Goal: Task Accomplishment & Management: Manage account settings

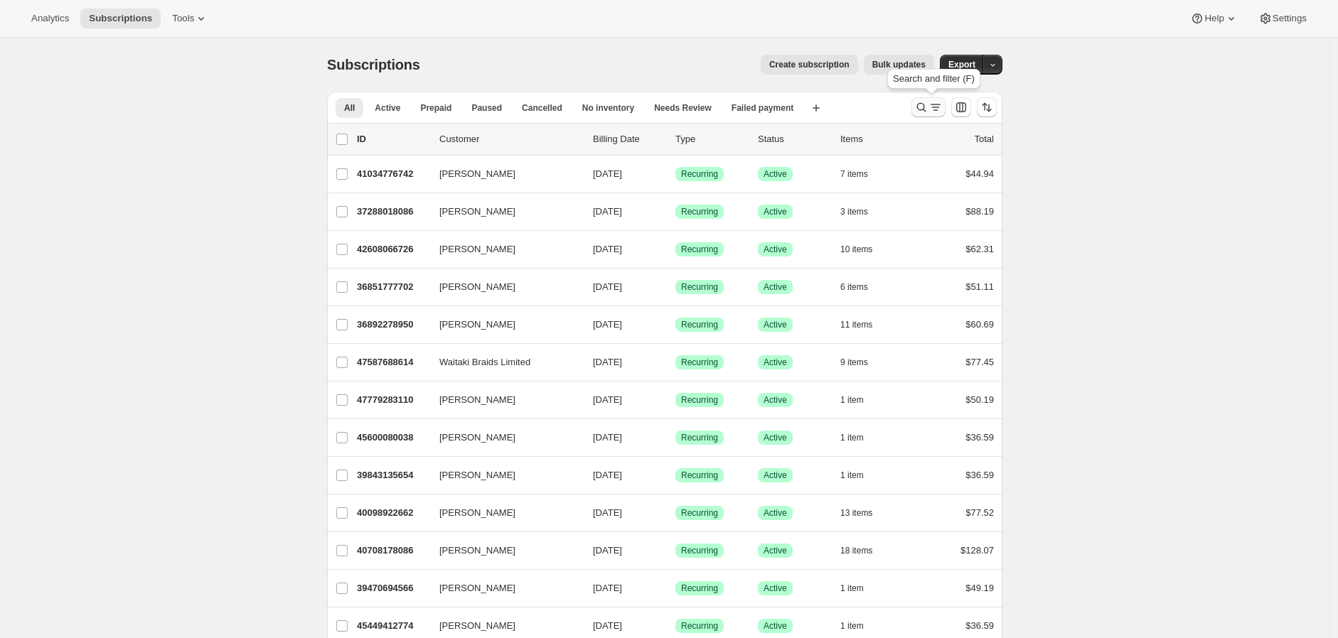
click at [935, 106] on icon "Search and filter results" at bounding box center [935, 107] width 14 height 14
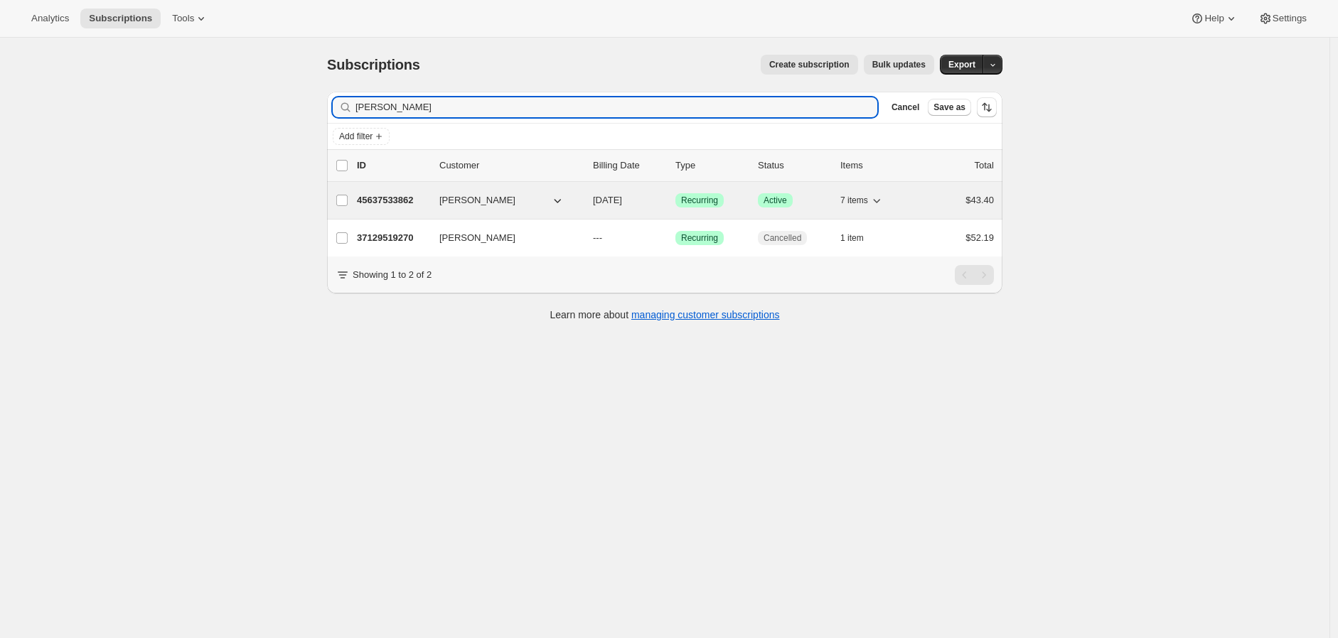
type input "[PERSON_NAME]"
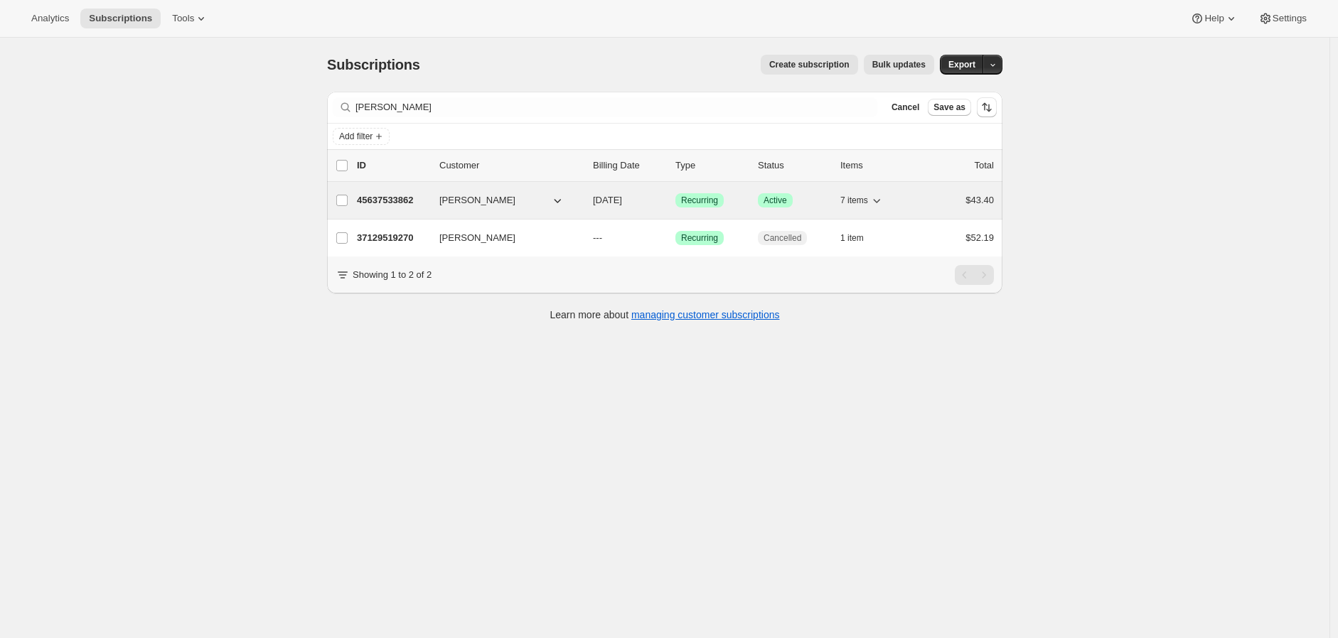
click at [928, 203] on div "$43.40" at bounding box center [958, 200] width 71 height 14
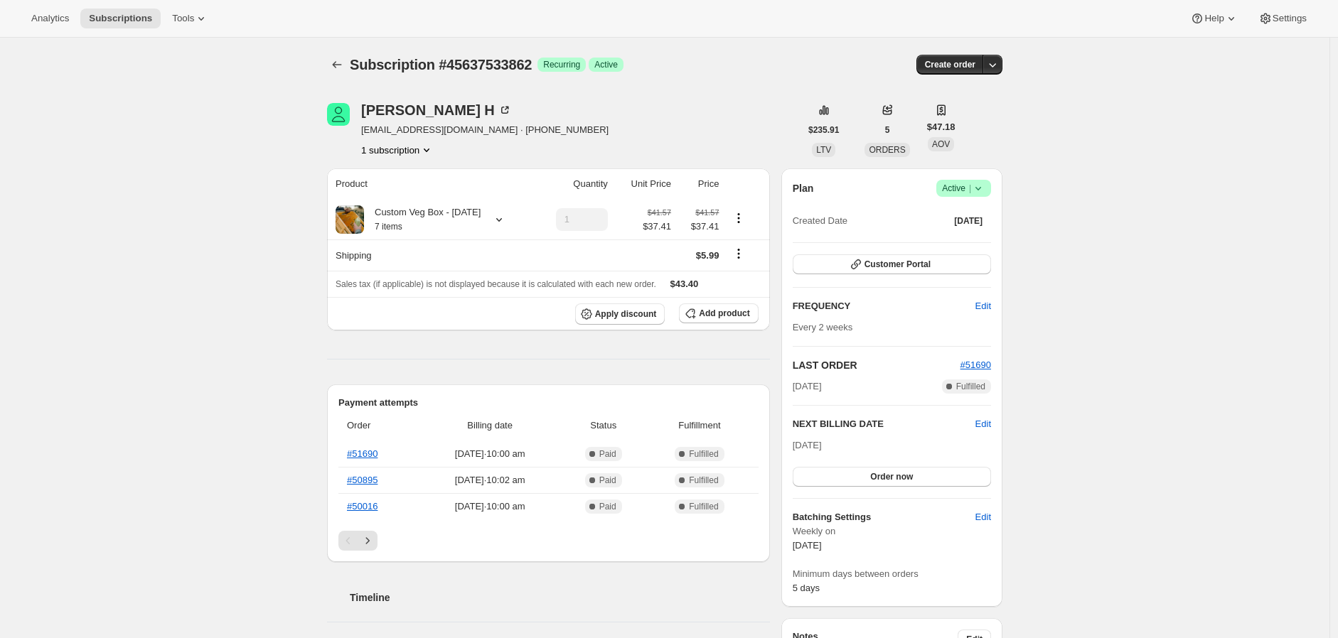
click at [963, 189] on span "Active |" at bounding box center [963, 188] width 43 height 14
click at [945, 216] on span "Pause subscription" at bounding box center [967, 215] width 78 height 11
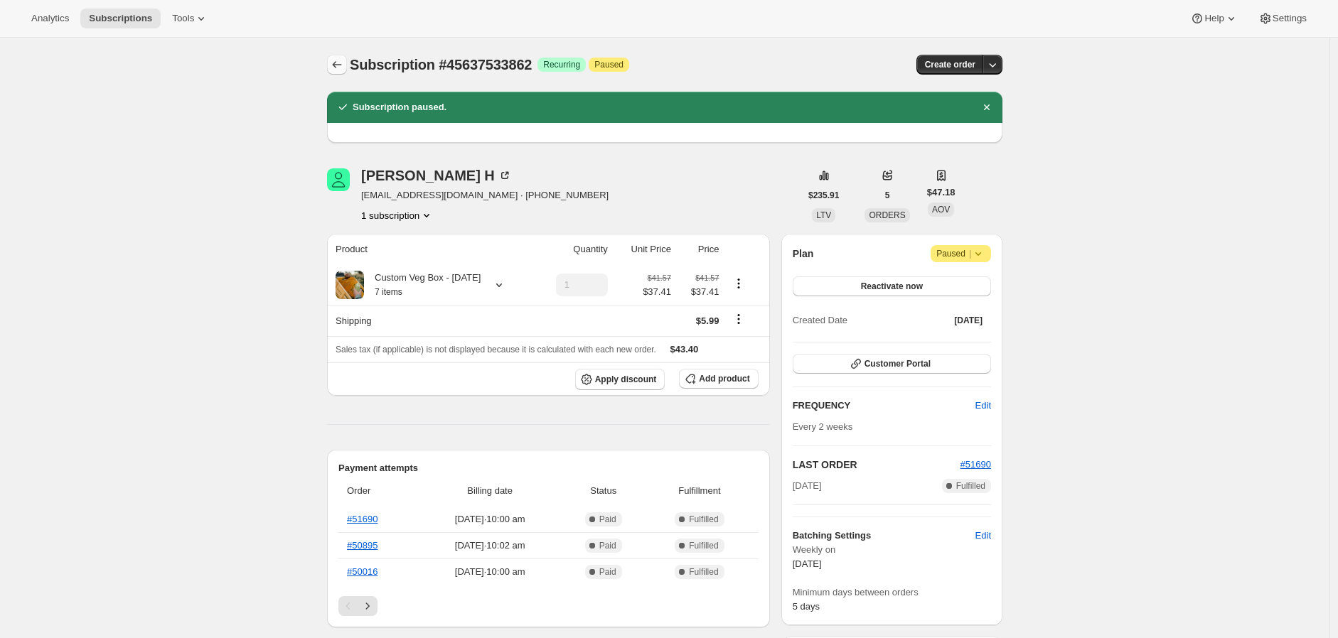
click at [338, 66] on icon "Subscriptions" at bounding box center [337, 65] width 14 height 14
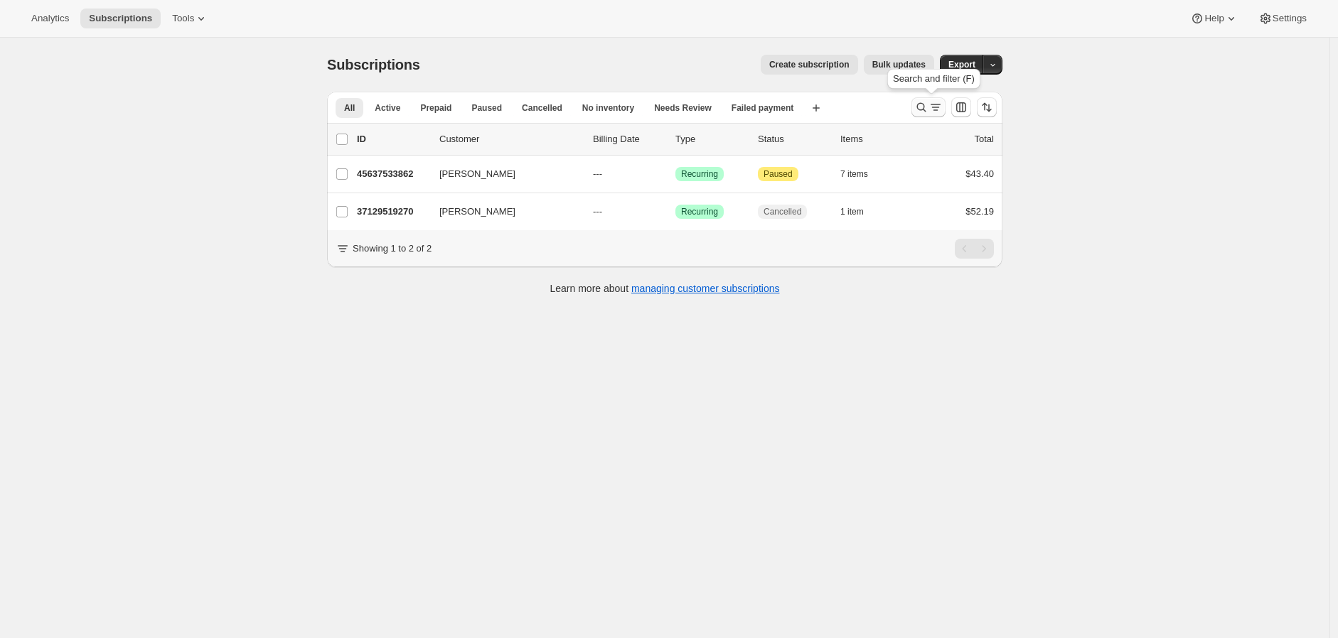
click at [928, 106] on icon "Search and filter results" at bounding box center [921, 107] width 14 height 14
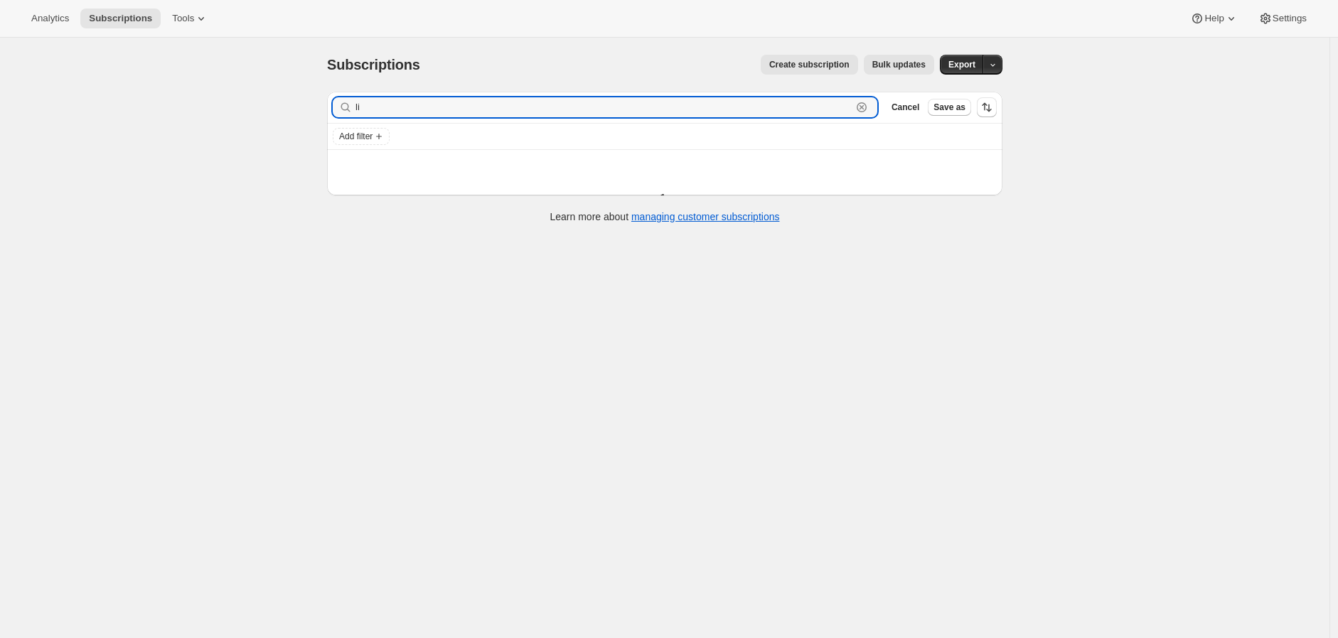
type input "l"
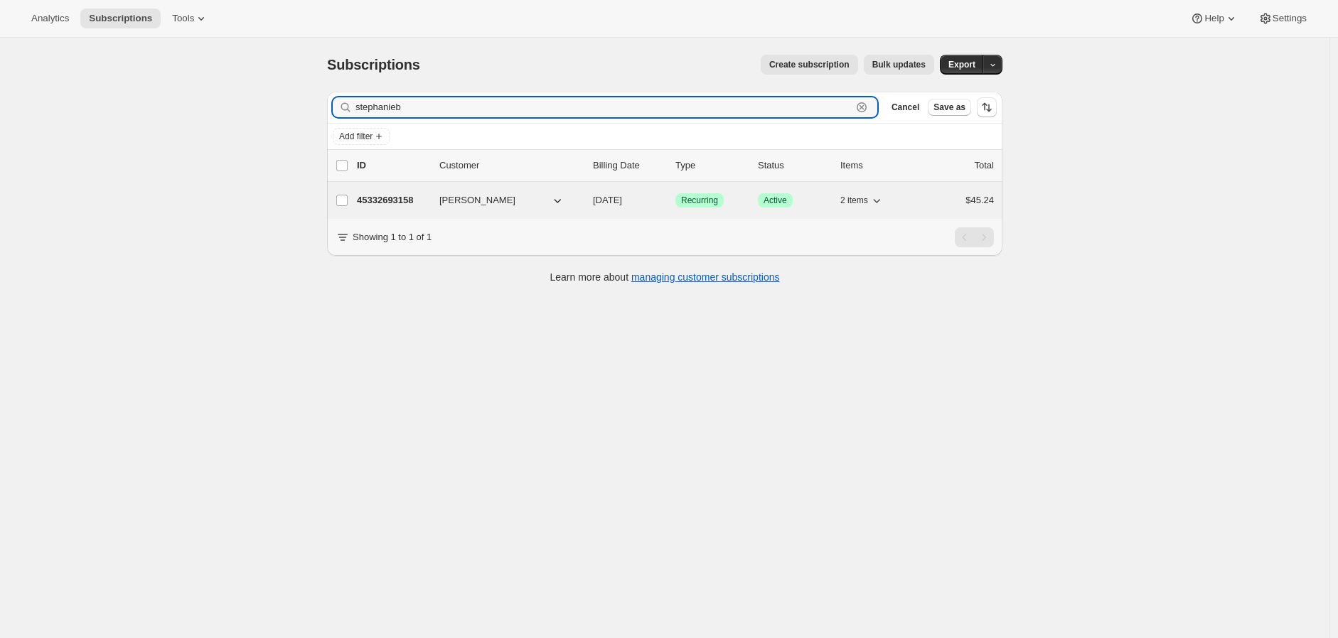
type input "stephanieb"
click at [469, 200] on span "[PERSON_NAME]" at bounding box center [477, 200] width 76 height 14
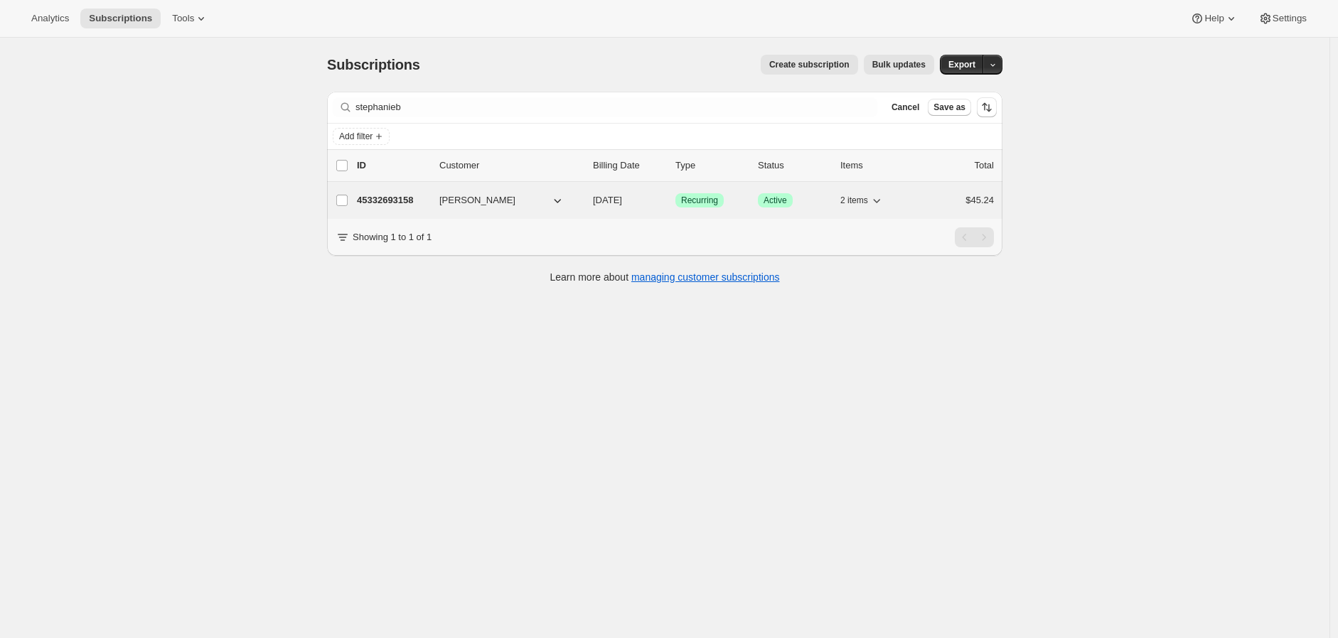
click at [473, 201] on span "[PERSON_NAME]" at bounding box center [477, 200] width 76 height 14
click at [926, 199] on div "$45.24" at bounding box center [958, 200] width 71 height 14
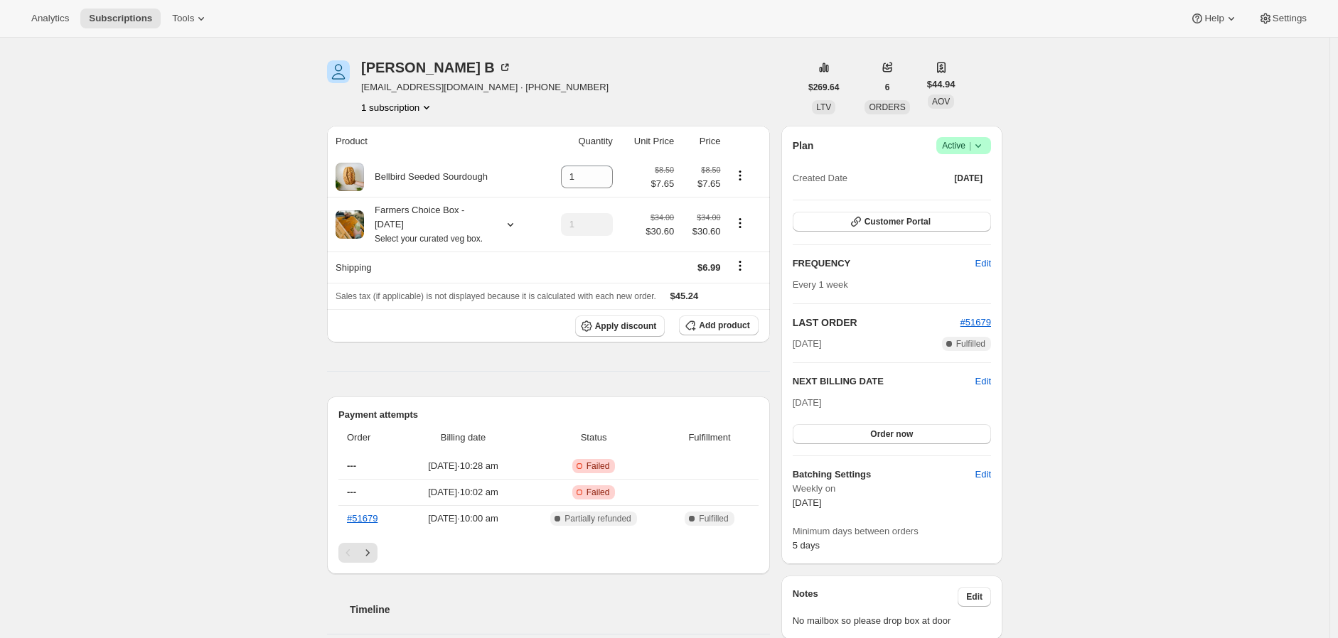
scroll to position [79, 0]
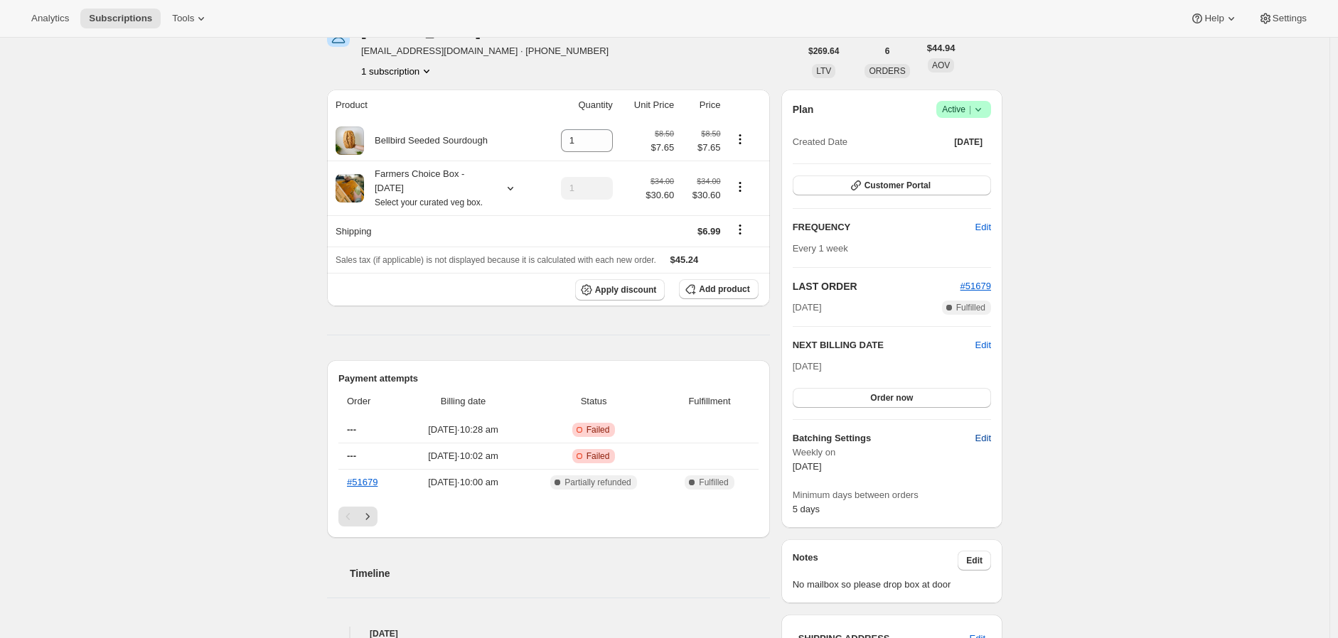
click at [986, 439] on span "Edit" at bounding box center [983, 438] width 16 height 14
select select "WEEKDAY"
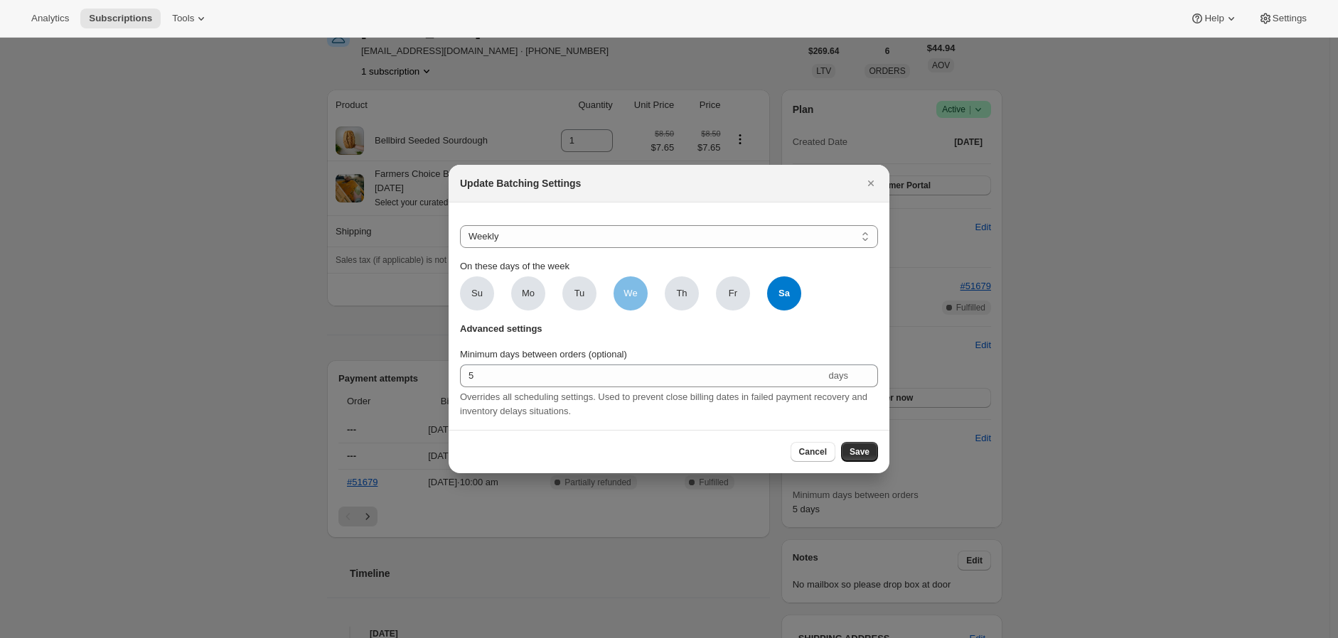
click at [633, 290] on span "We" at bounding box center [630, 293] width 14 height 14
click at [0, 0] on input "We" at bounding box center [0, 0] width 0 height 0
click at [780, 292] on span "Sa" at bounding box center [784, 294] width 34 height 34
click input "Sa" at bounding box center [0, 0] width 0 height 0
click at [860, 455] on span "Save" at bounding box center [859, 451] width 20 height 11
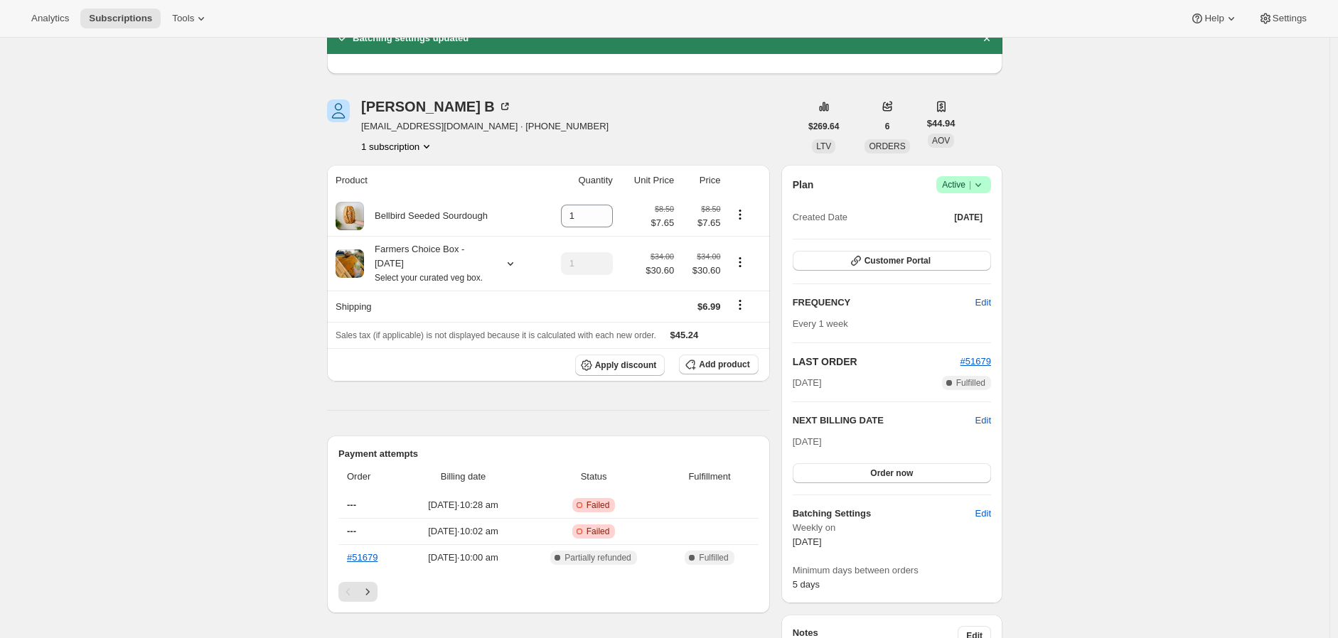
scroll to position [0, 0]
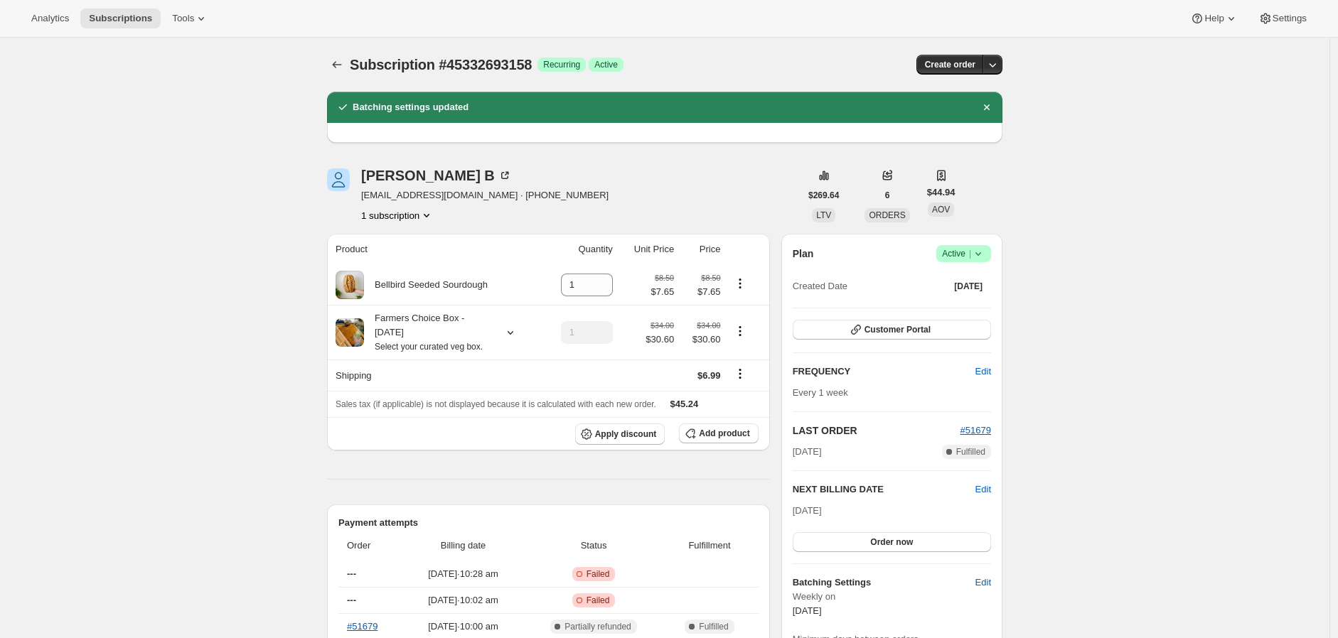
click at [427, 213] on icon "Product actions" at bounding box center [426, 215] width 14 height 14
click at [398, 242] on span "45332693158 Info Current" at bounding box center [402, 242] width 99 height 11
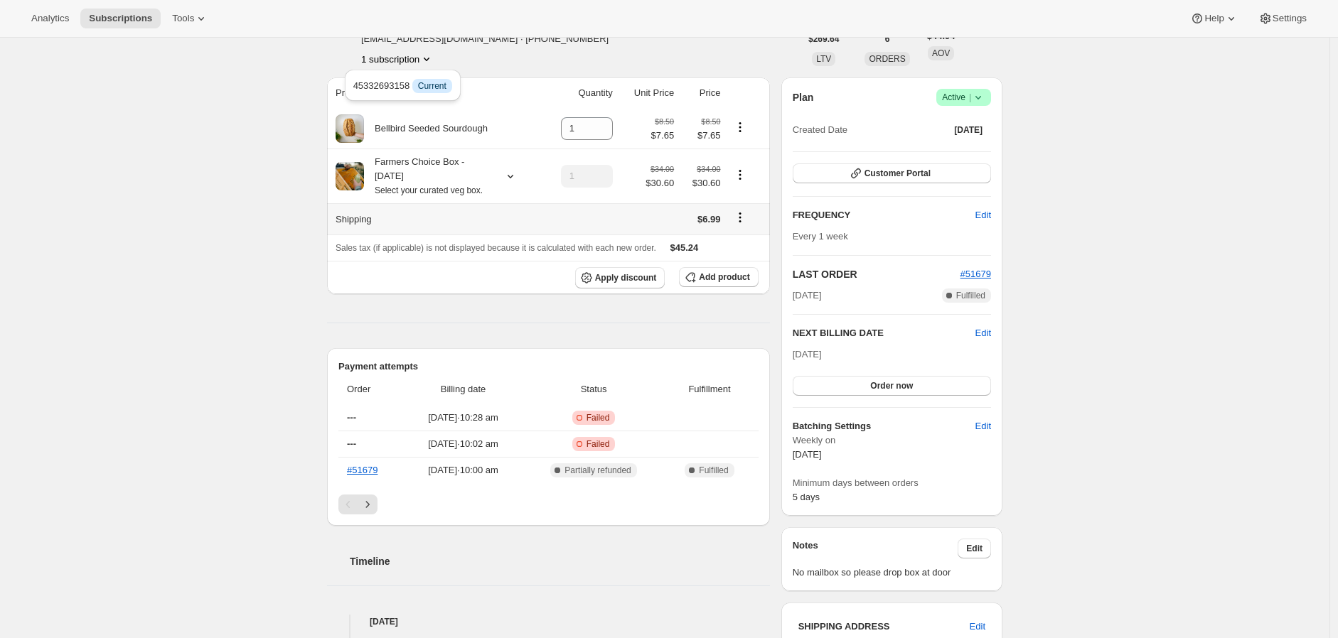
scroll to position [158, 0]
click at [286, 288] on div "Subscription #45332693158. This page is ready Subscription #45332693158 Success…" at bounding box center [664, 601] width 1329 height 1443
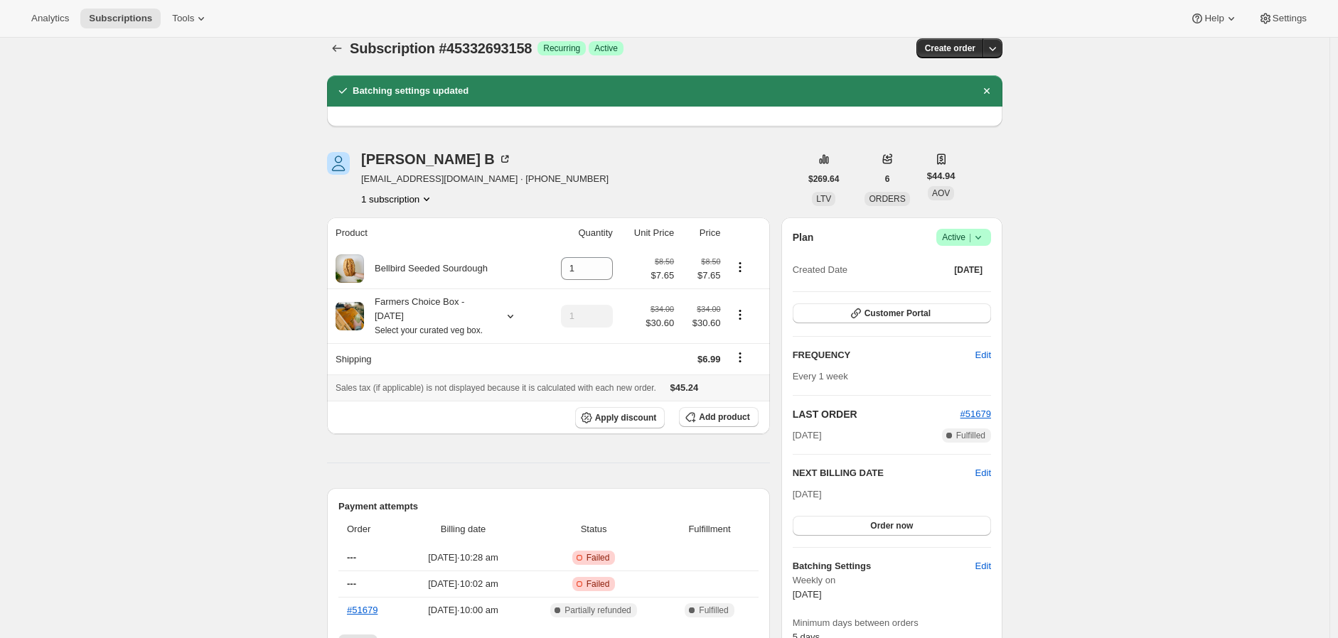
scroll to position [0, 0]
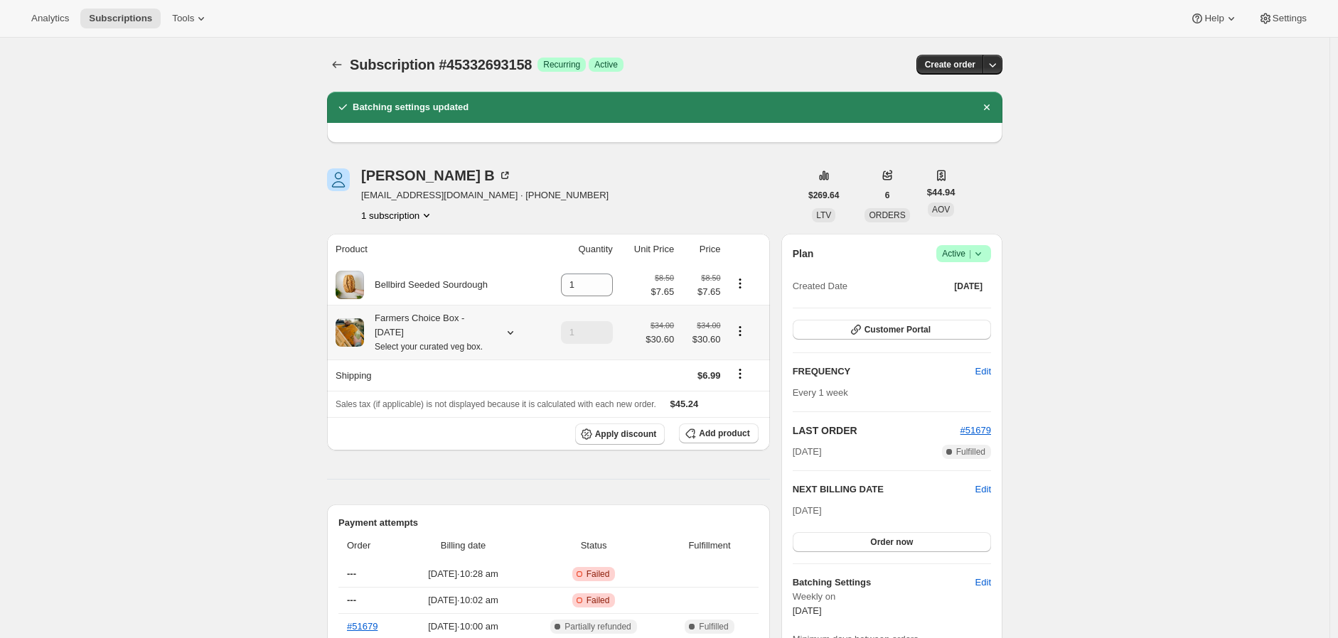
click at [405, 334] on div "Farmers Choice Box - [DATE] Select your curated veg box." at bounding box center [428, 332] width 128 height 43
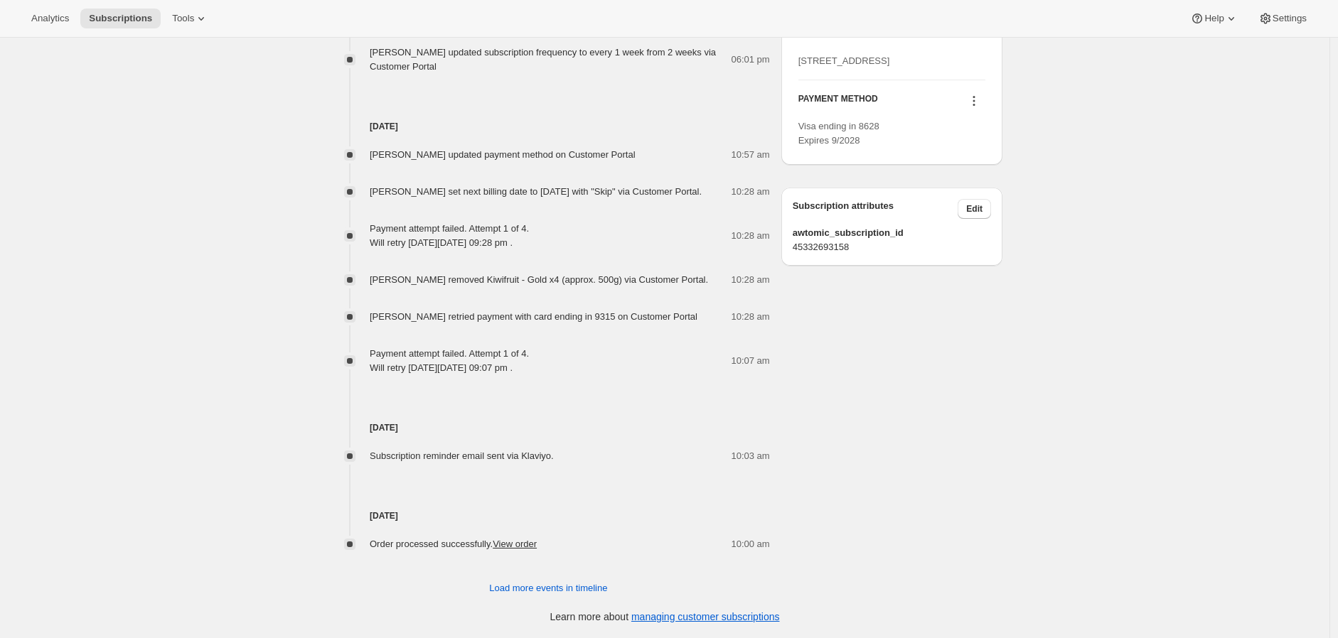
scroll to position [856, 0]
